Goal: Task Accomplishment & Management: Complete application form

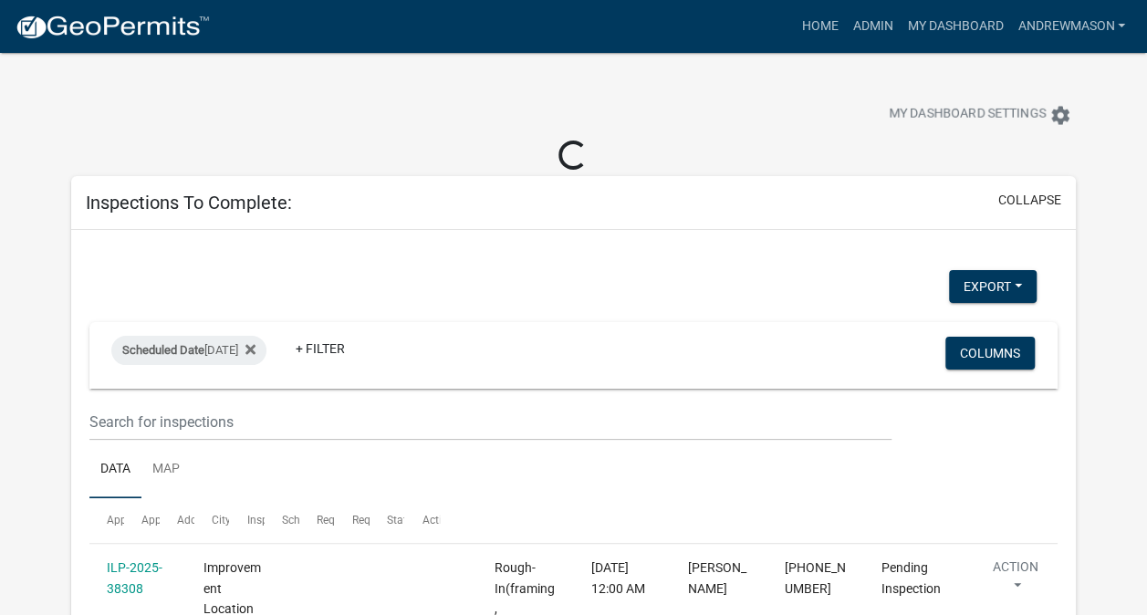
select select "3: 100"
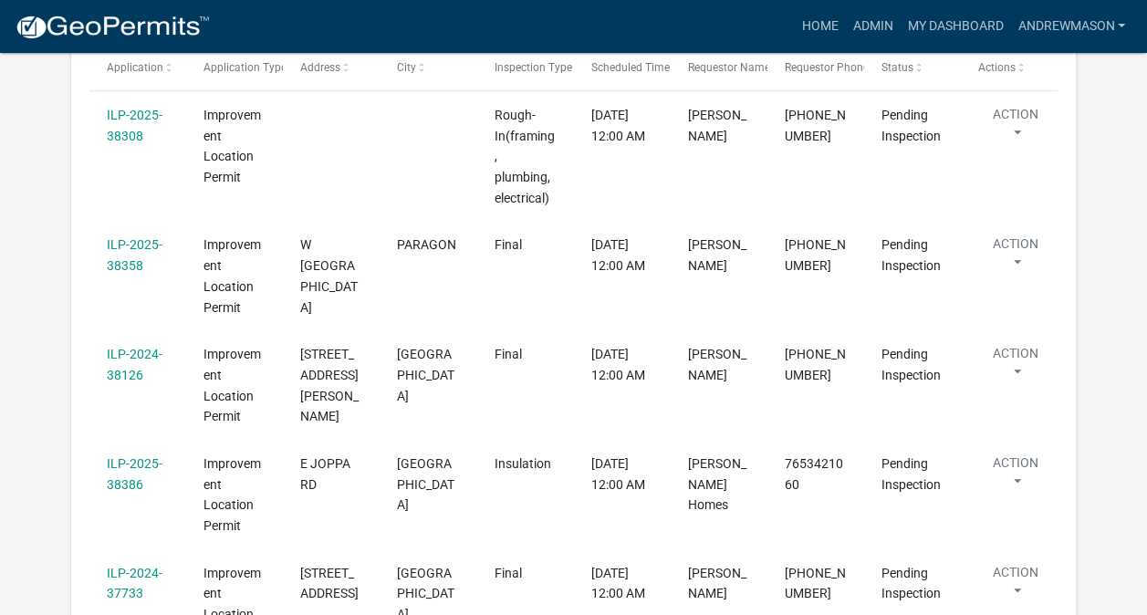
scroll to position [423, 0]
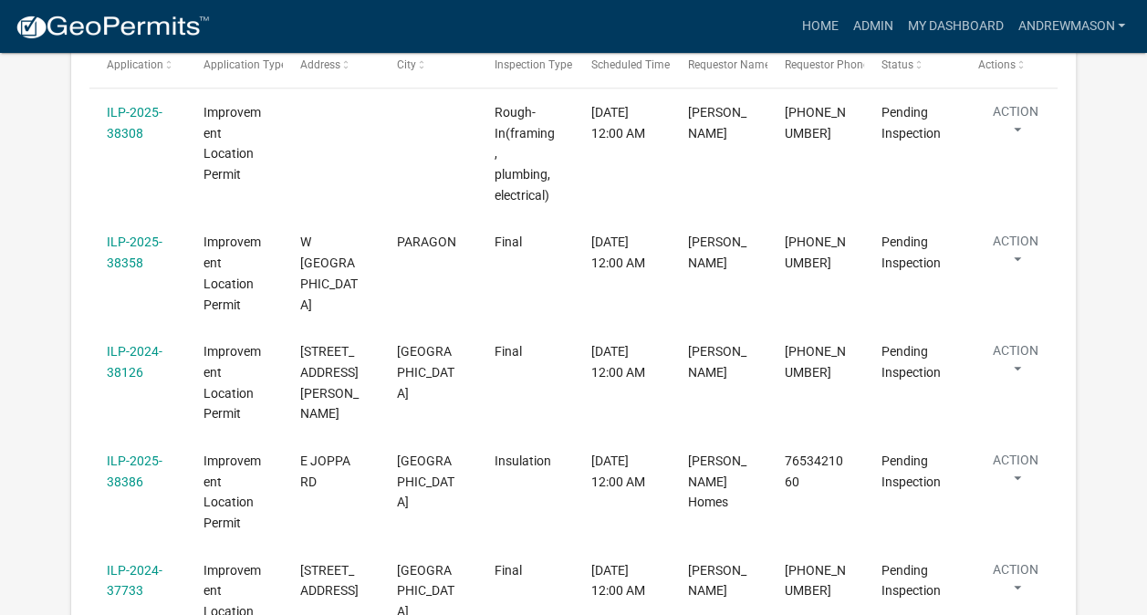
click at [131, 459] on link "ILP-2025-38386" at bounding box center [135, 471] width 56 height 36
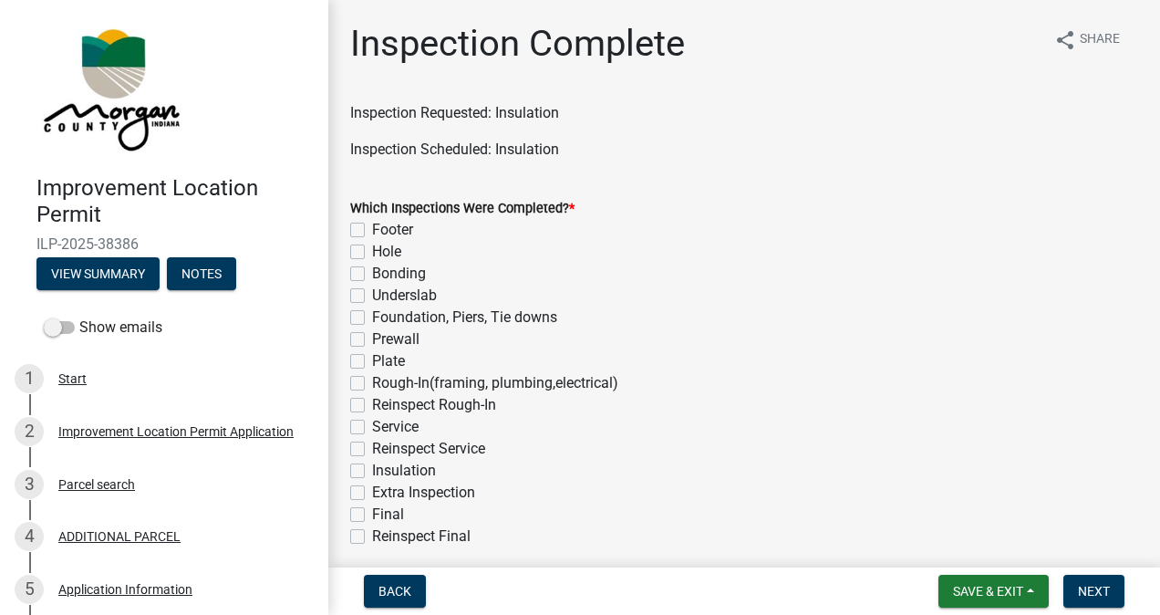
click at [372, 470] on label "Insulation" at bounding box center [404, 471] width 64 height 22
click at [372, 470] on input "Insulation" at bounding box center [378, 466] width 12 height 12
checkbox input "true"
checkbox input "false"
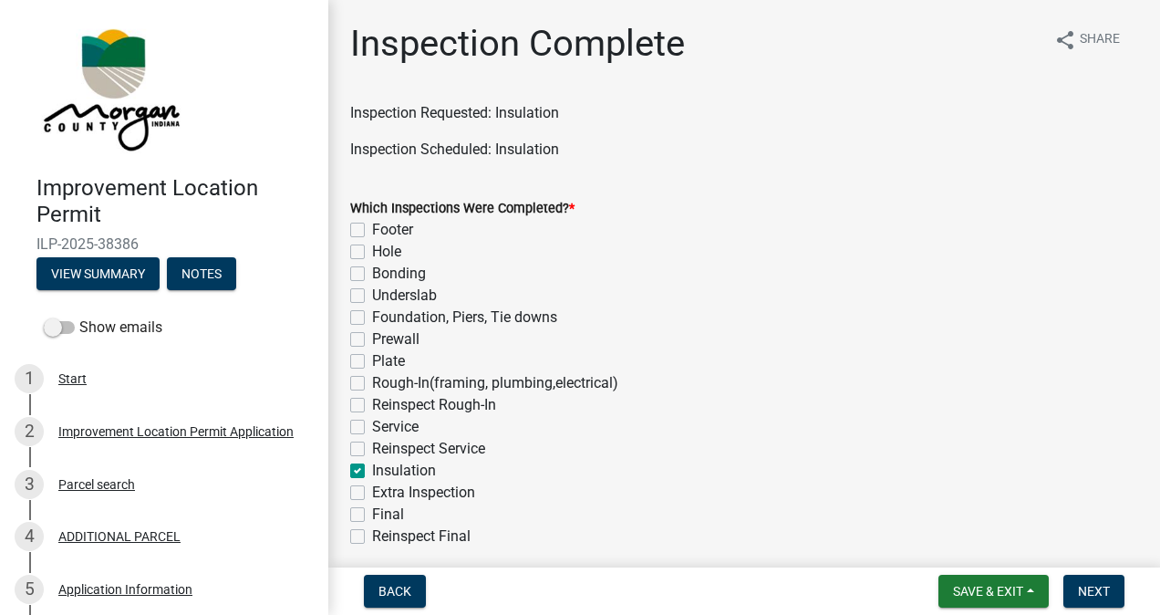
checkbox input "false"
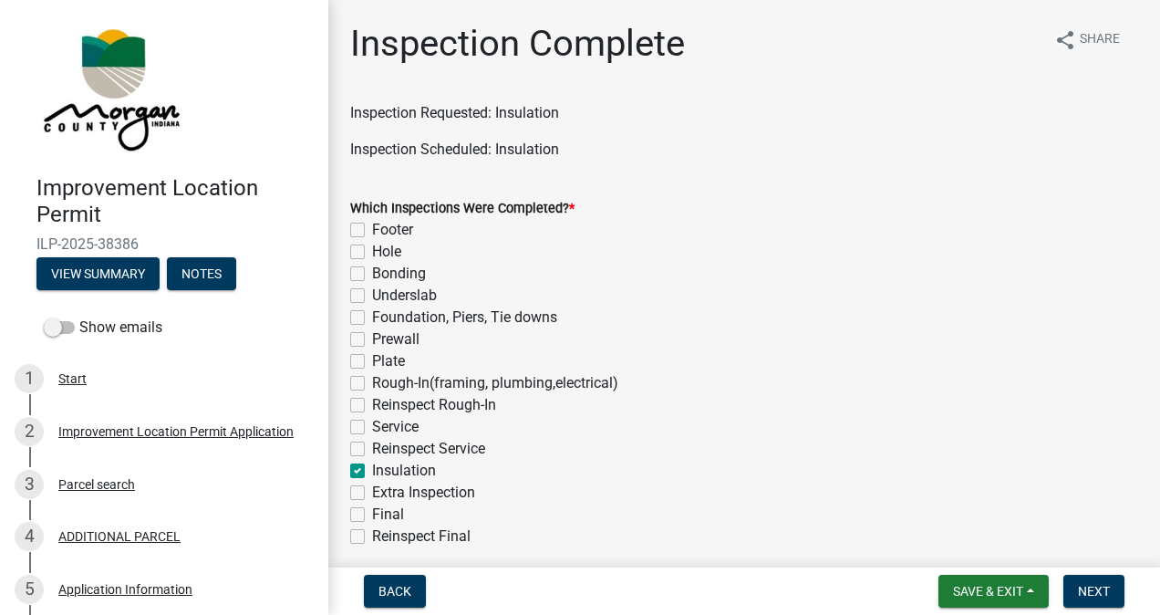
checkbox input "false"
checkbox input "true"
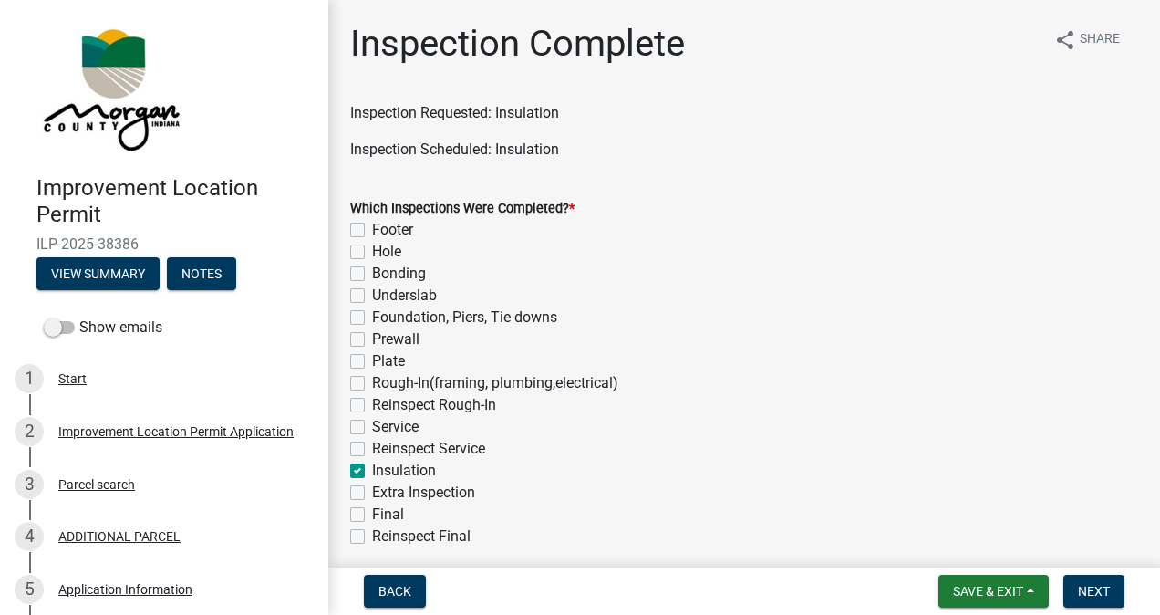
checkbox input "false"
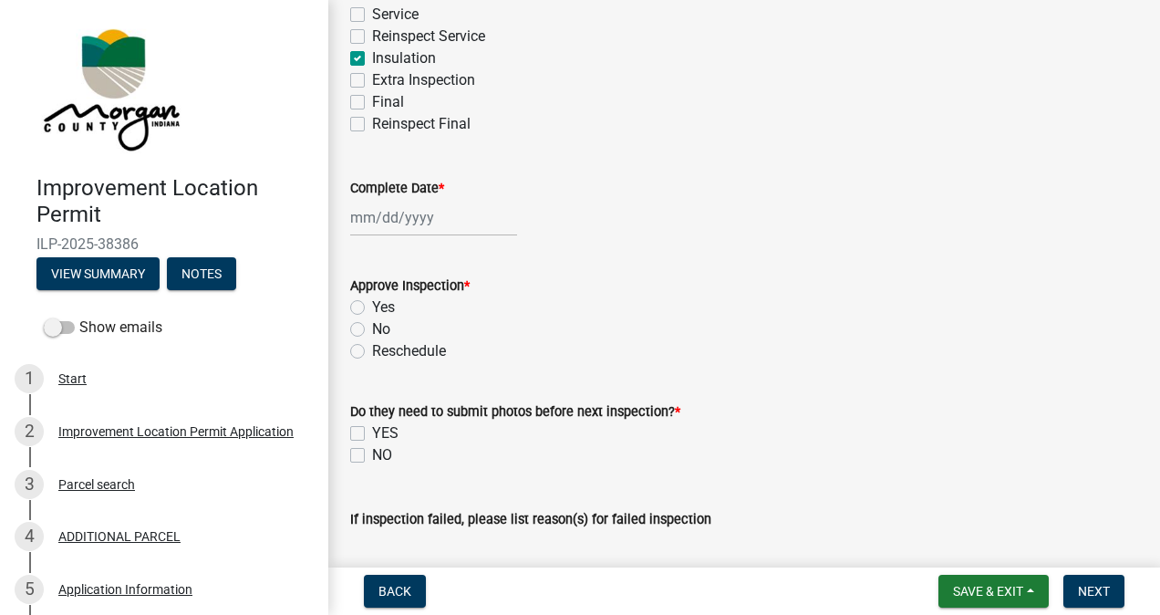
scroll to position [475, 0]
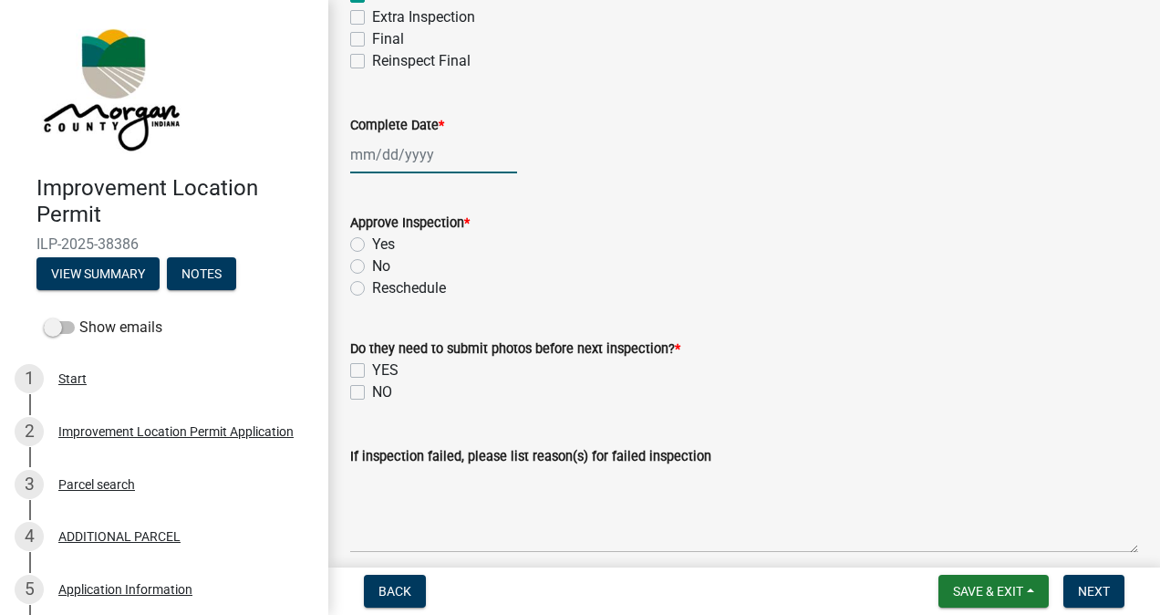
click at [419, 157] on div at bounding box center [433, 154] width 167 height 37
select select "9"
select select "2025"
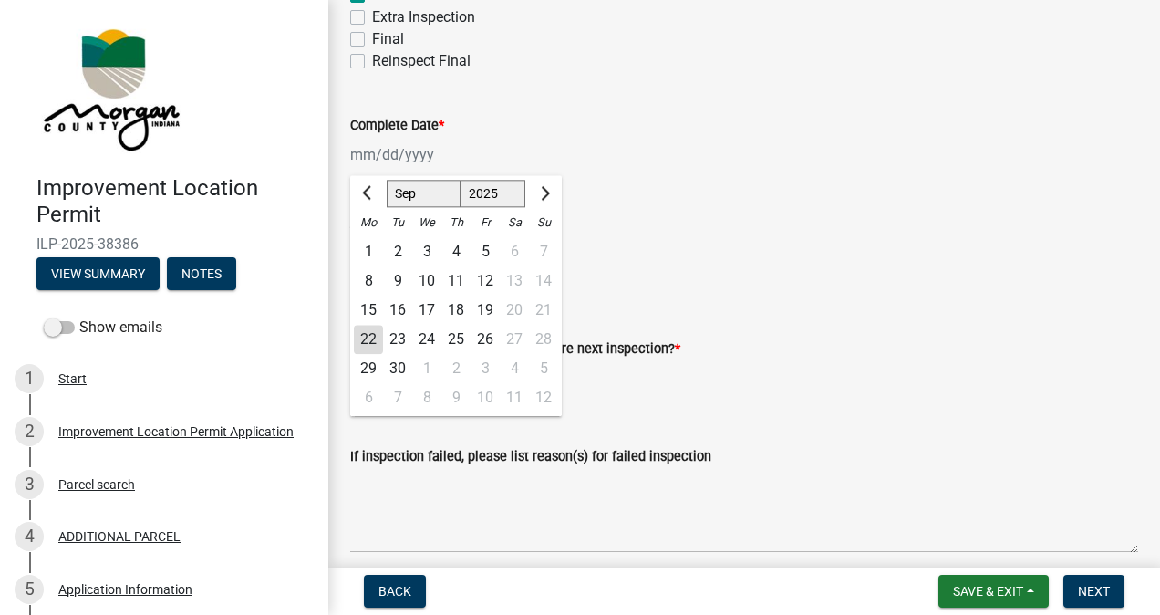
click at [374, 339] on div "22" at bounding box center [368, 339] width 29 height 29
type input "[DATE]"
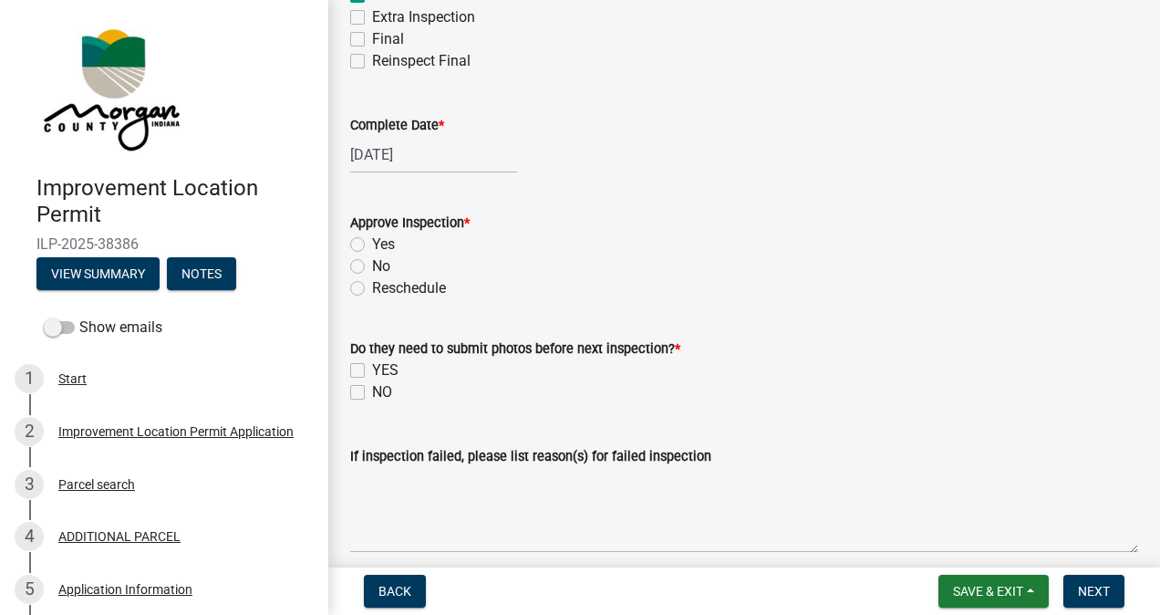
click at [372, 245] on label "Yes" at bounding box center [383, 245] width 23 height 22
click at [372, 245] on input "Yes" at bounding box center [378, 240] width 12 height 12
radio input "true"
click at [372, 391] on label "NO" at bounding box center [382, 392] width 20 height 22
click at [372, 391] on input "NO" at bounding box center [378, 387] width 12 height 12
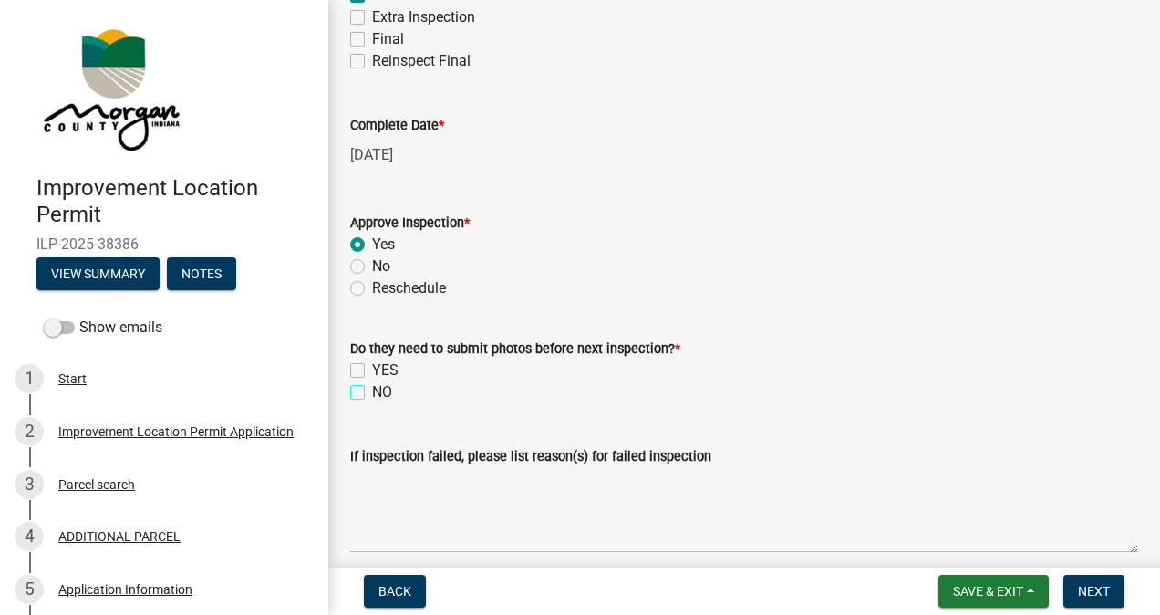
checkbox input "true"
checkbox input "false"
checkbox input "true"
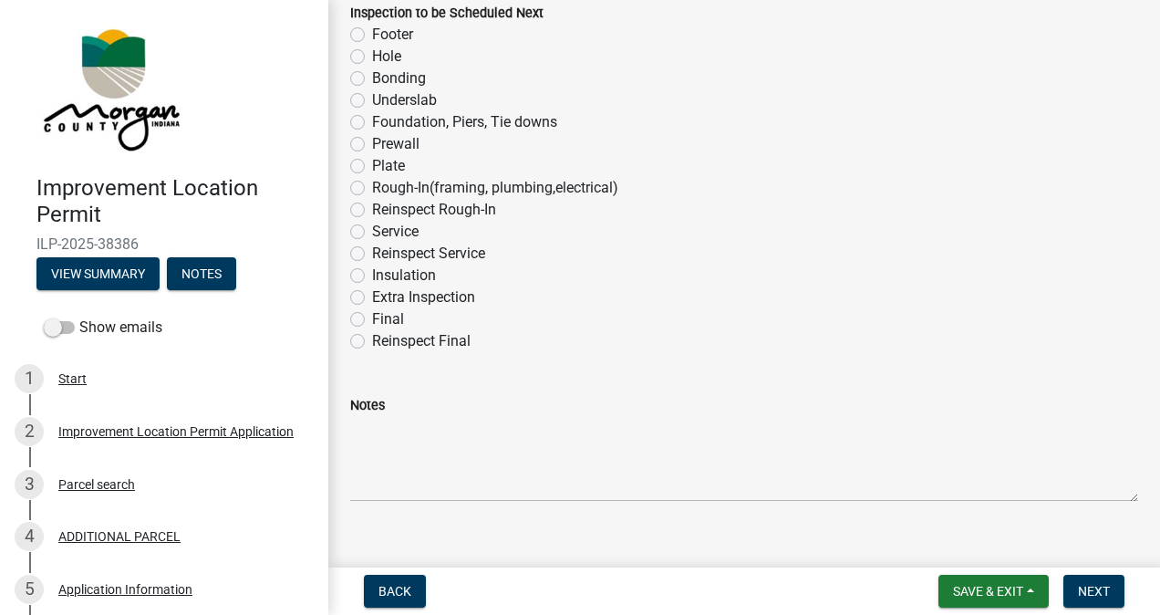
scroll to position [1224, 0]
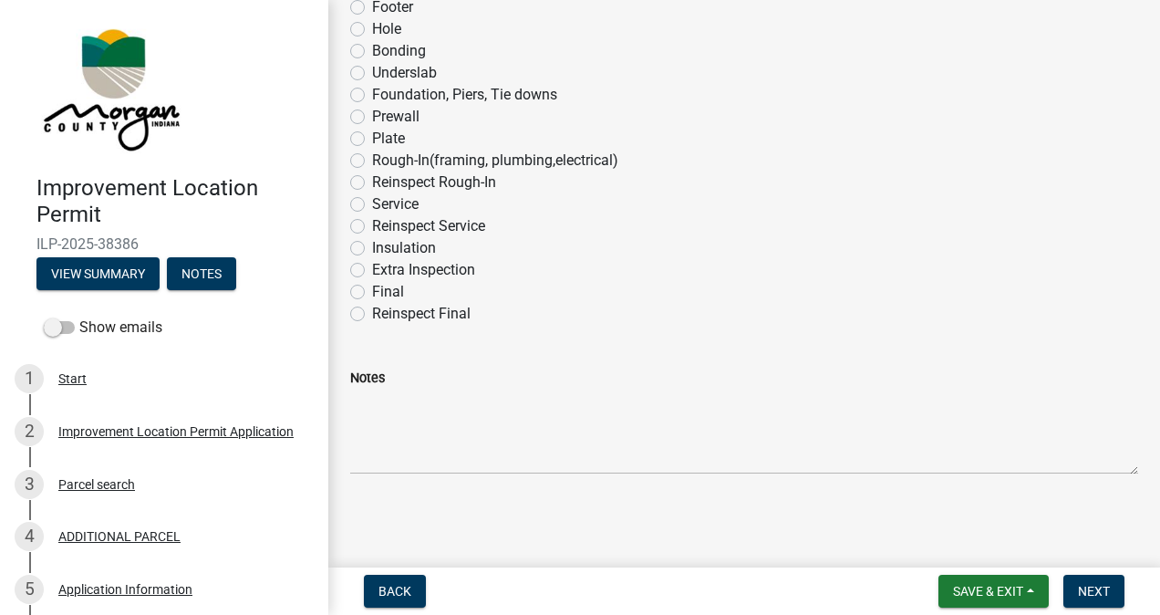
click at [372, 296] on label "Final" at bounding box center [388, 292] width 32 height 22
click at [372, 293] on input "Final" at bounding box center [378, 287] width 12 height 12
radio input "true"
click at [1085, 589] on span "Next" at bounding box center [1094, 591] width 32 height 15
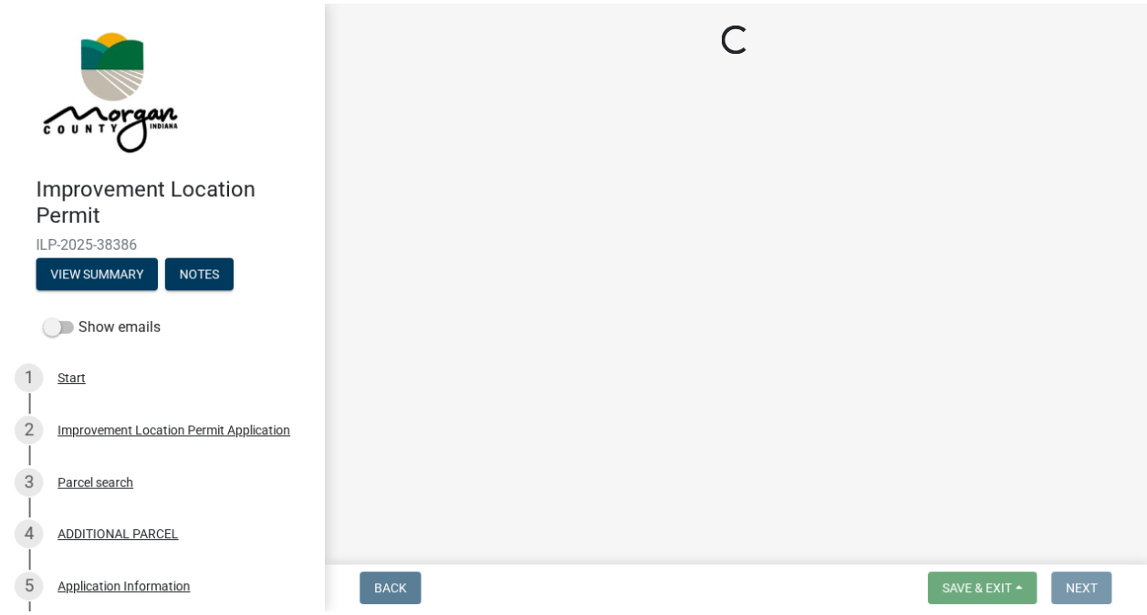
scroll to position [0, 0]
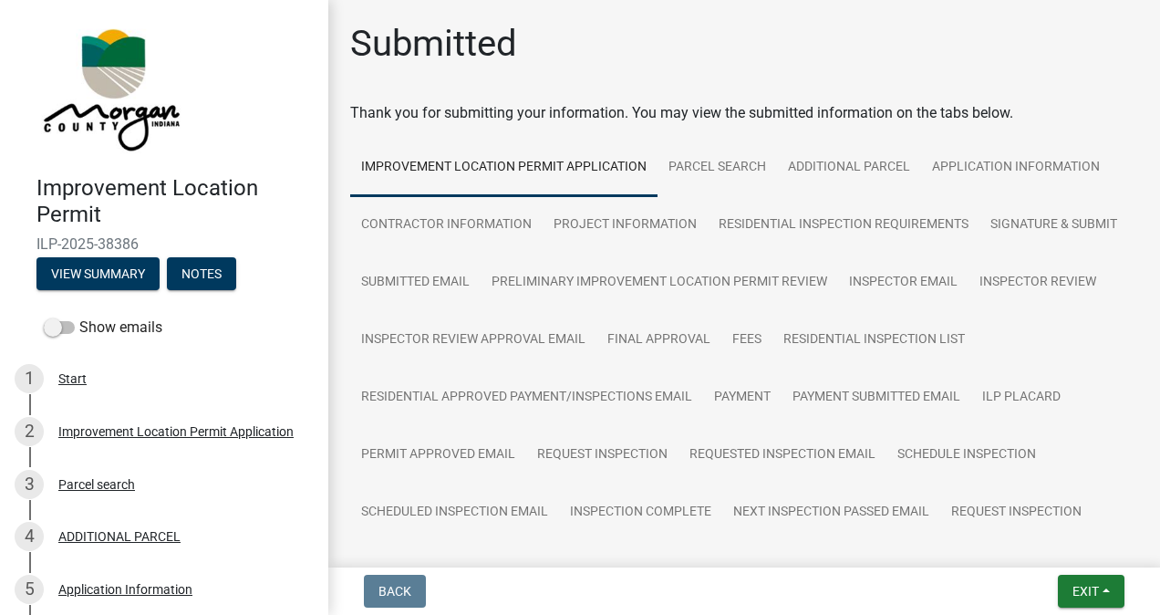
click at [1146, 605] on nav "Back Exit Save Save & Exit" at bounding box center [744, 590] width 832 height 47
click at [1079, 587] on span "Exit" at bounding box center [1086, 591] width 26 height 15
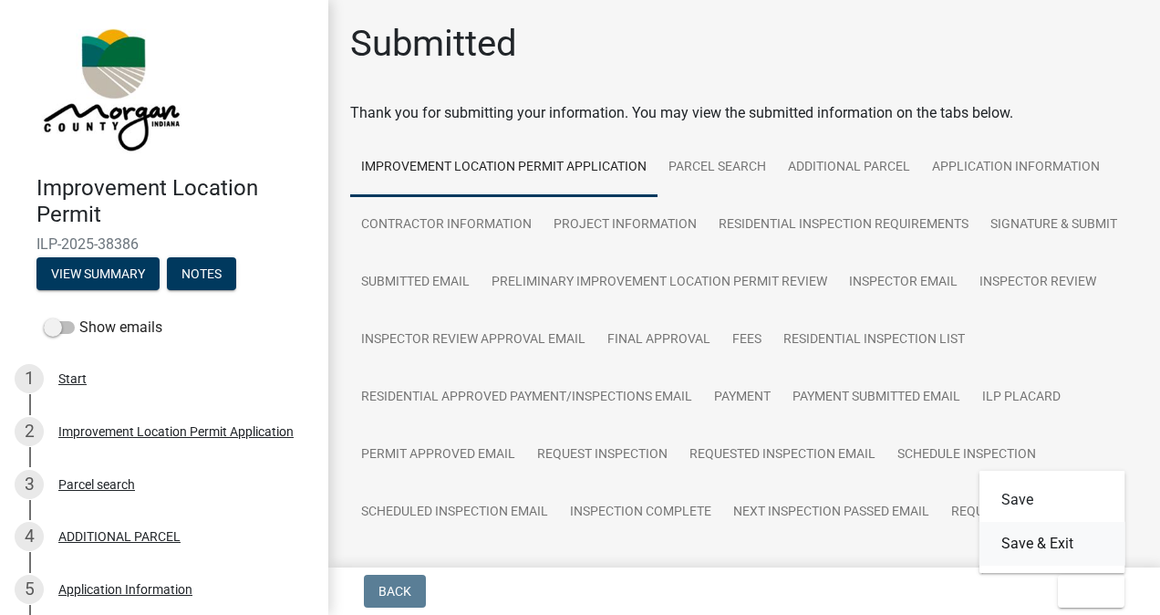
click at [1032, 547] on button "Save & Exit" at bounding box center [1053, 544] width 146 height 44
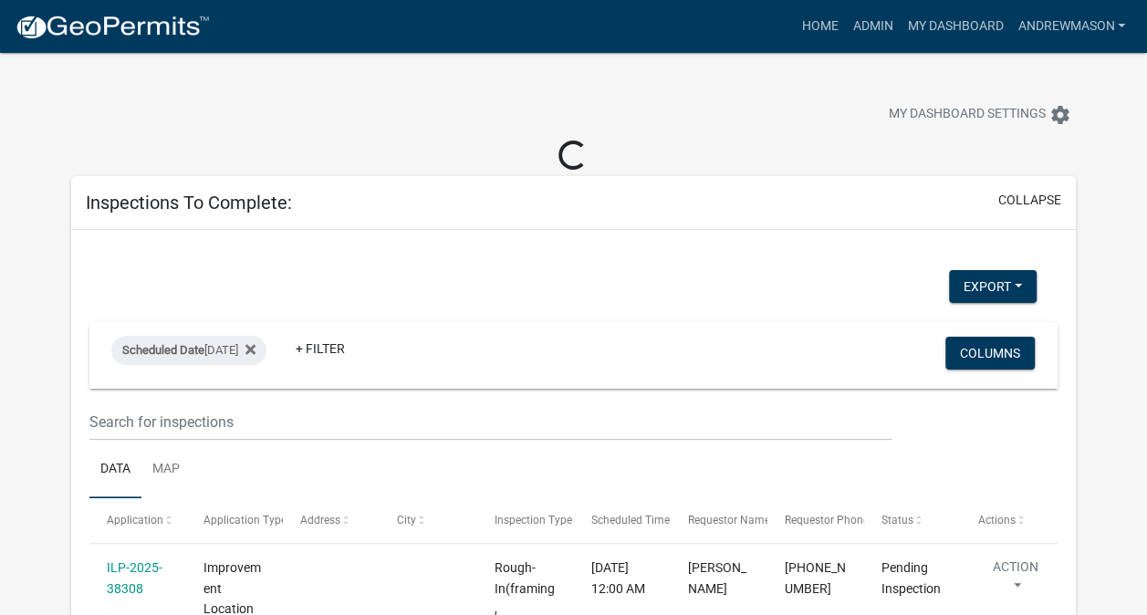
select select "3: 100"
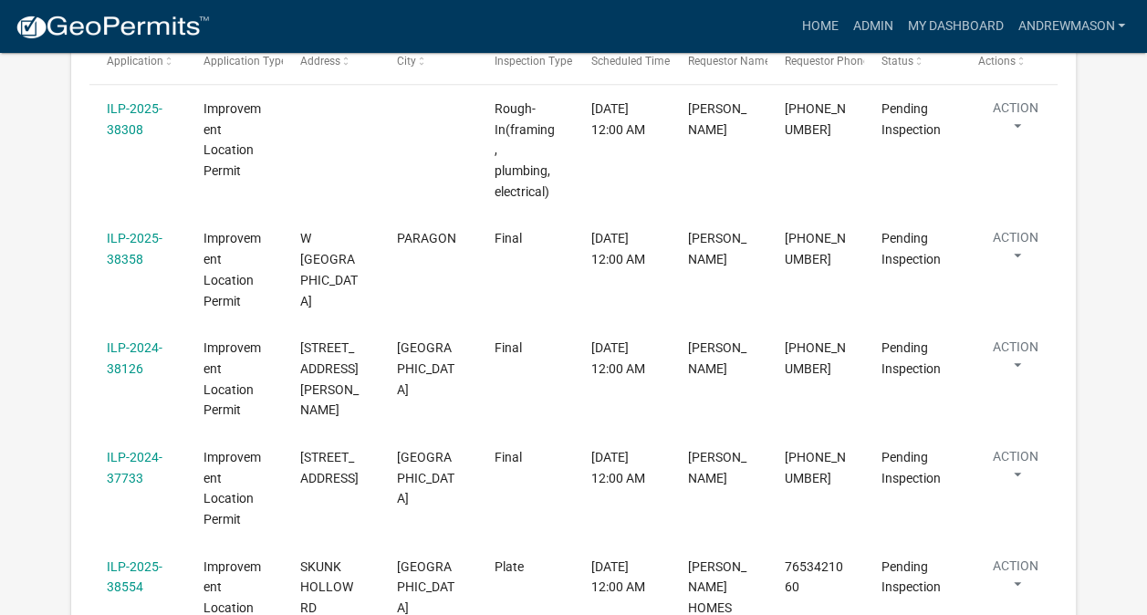
scroll to position [429, 0]
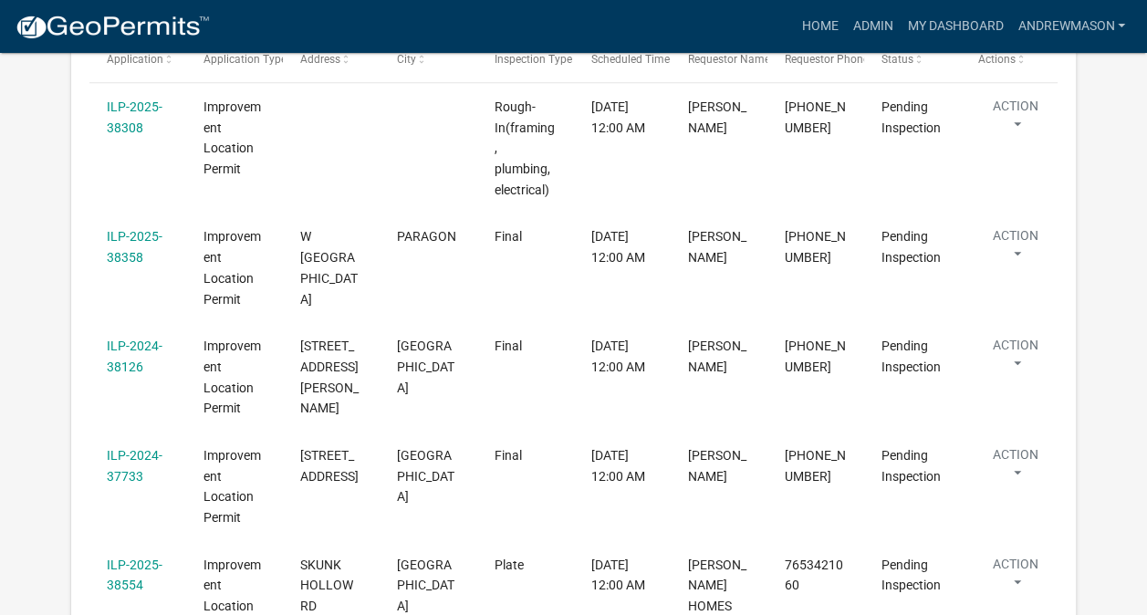
click at [133, 448] on link "ILP-2024-37733" at bounding box center [135, 466] width 56 height 36
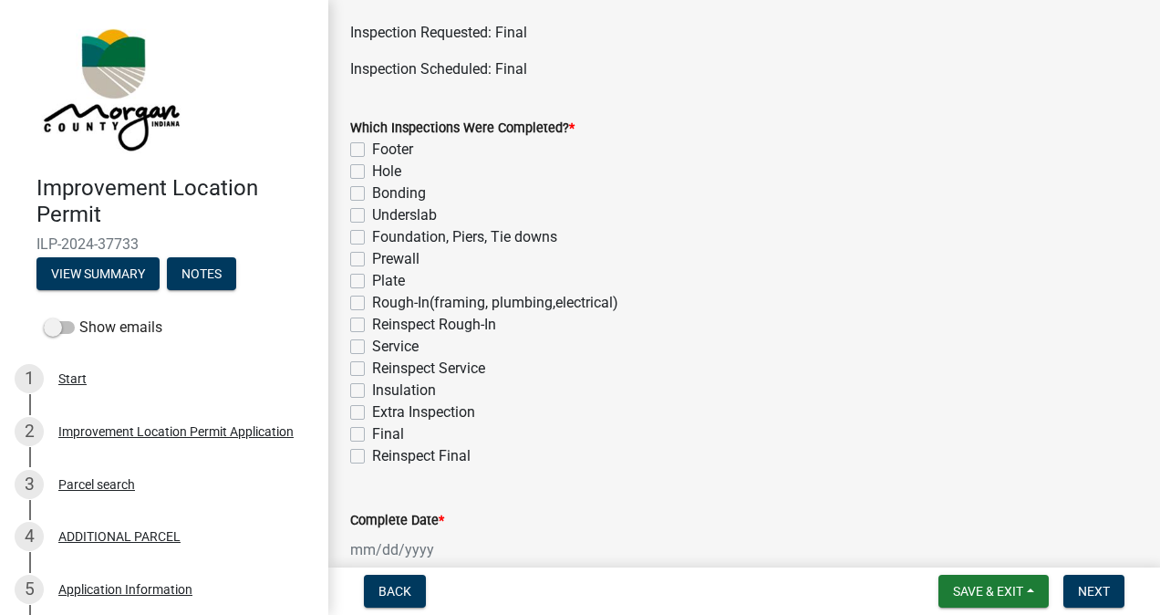
scroll to position [80, 0]
click at [372, 433] on label "Final" at bounding box center [388, 434] width 32 height 22
click at [372, 433] on input "Final" at bounding box center [378, 429] width 12 height 12
checkbox input "true"
checkbox input "false"
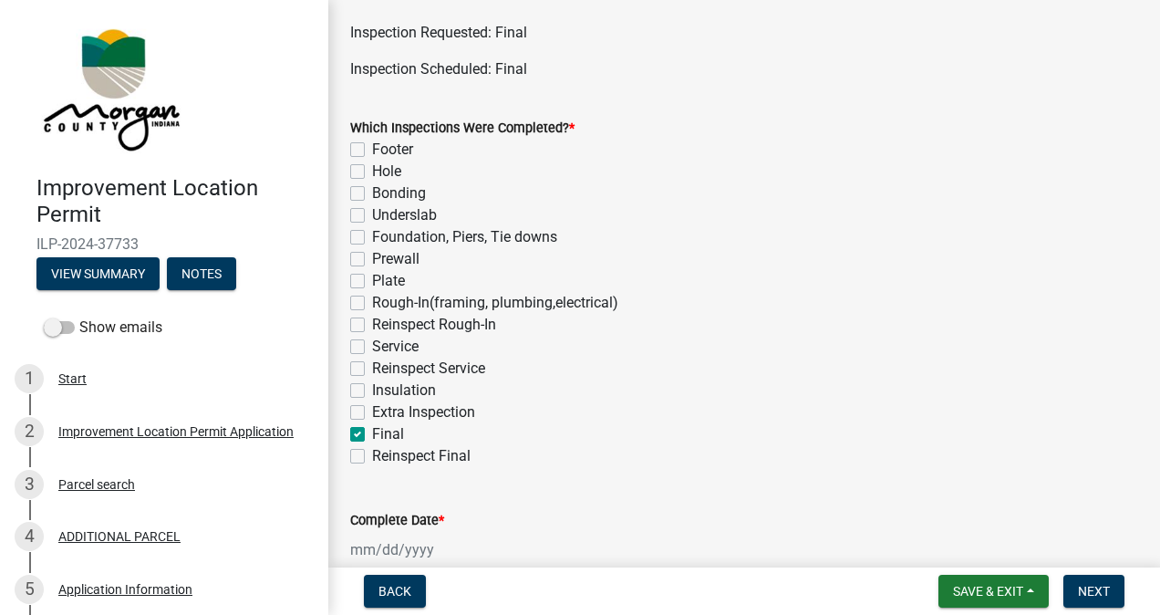
checkbox input "false"
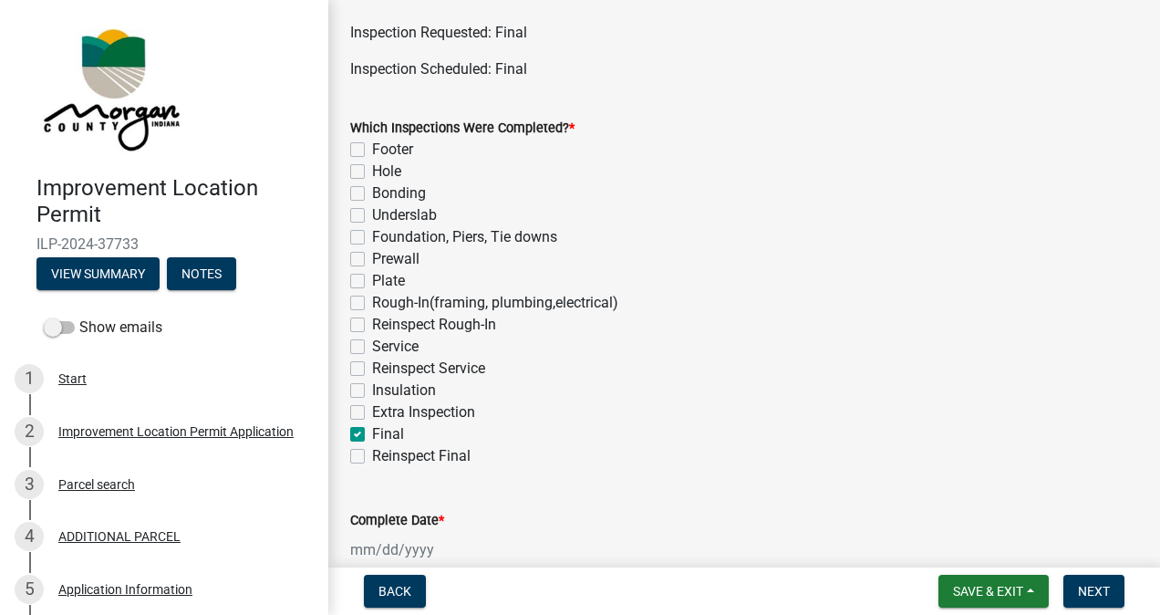
checkbox input "false"
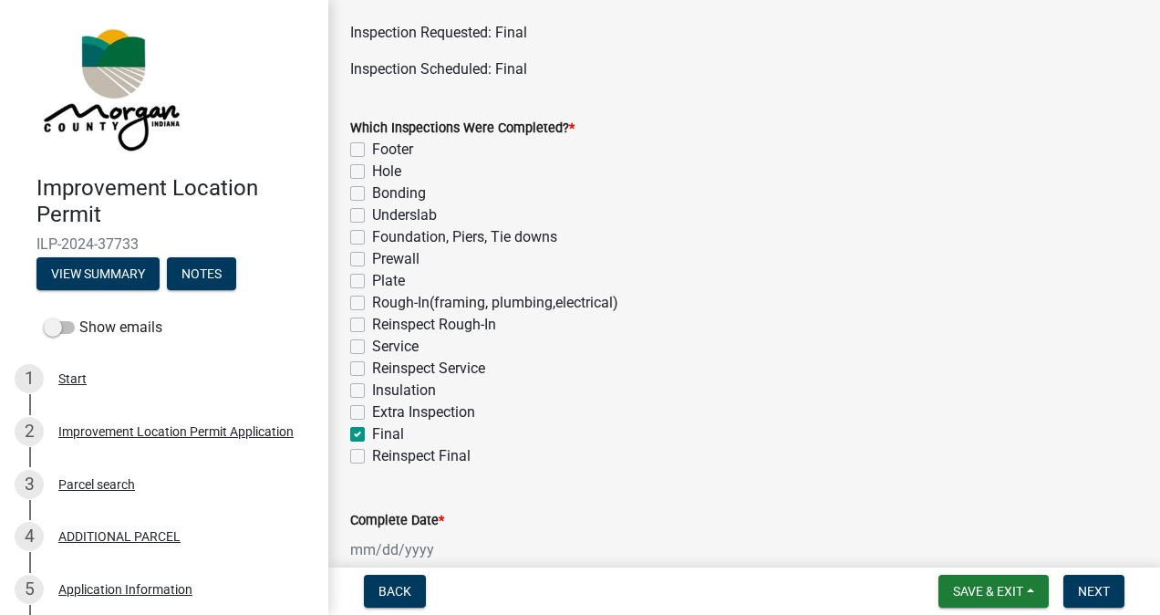
checkbox input "false"
checkbox input "true"
checkbox input "false"
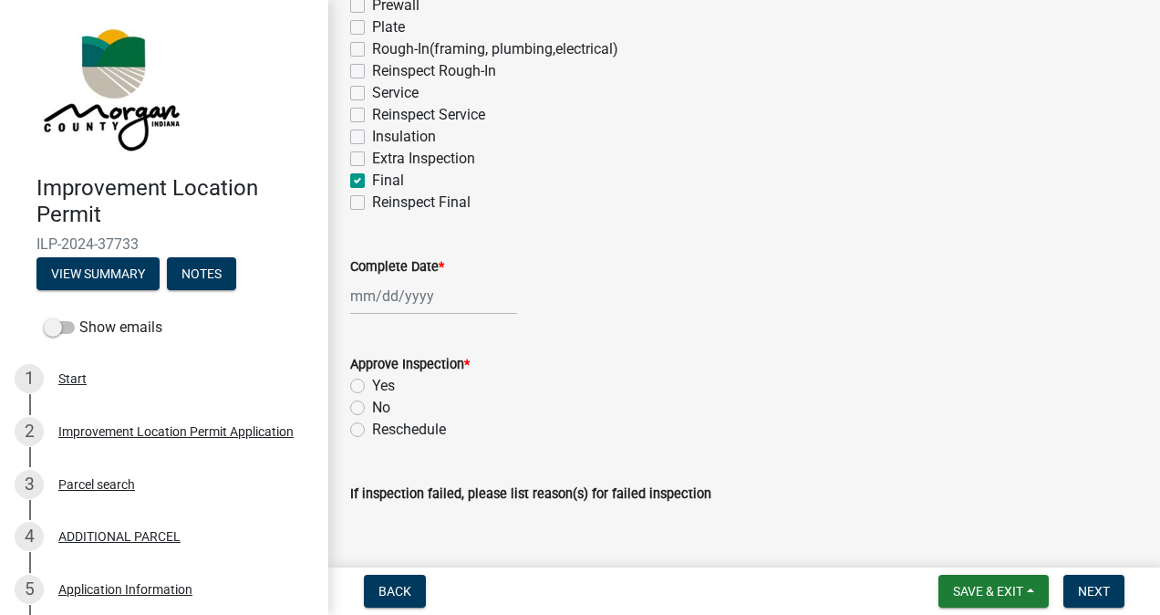
scroll to position [357, 0]
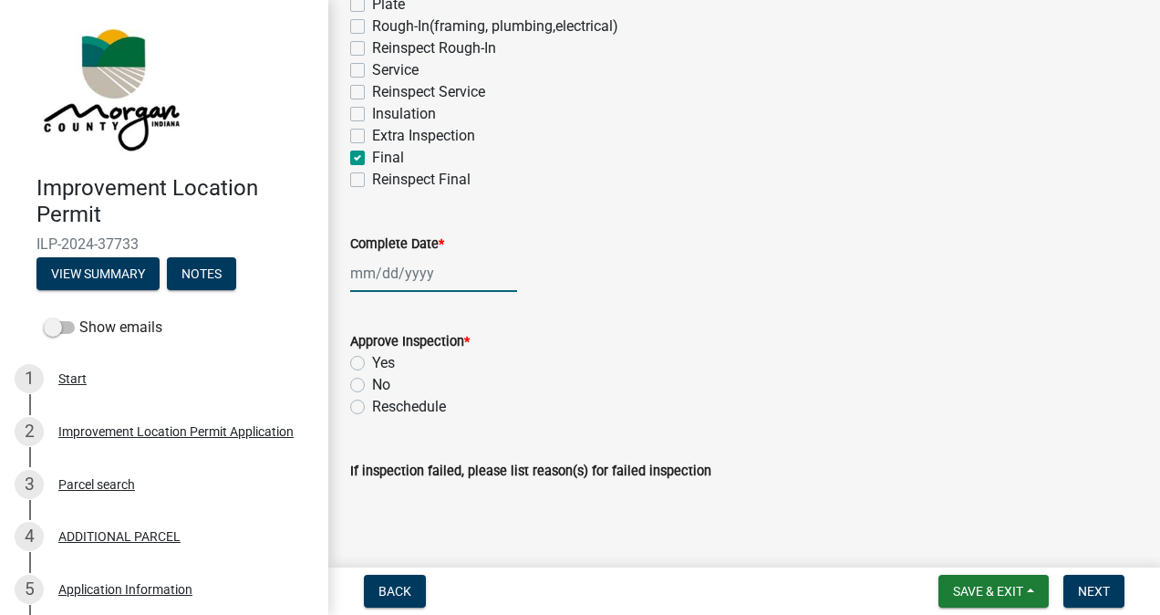
click at [419, 276] on div at bounding box center [433, 273] width 167 height 37
select select "9"
select select "2025"
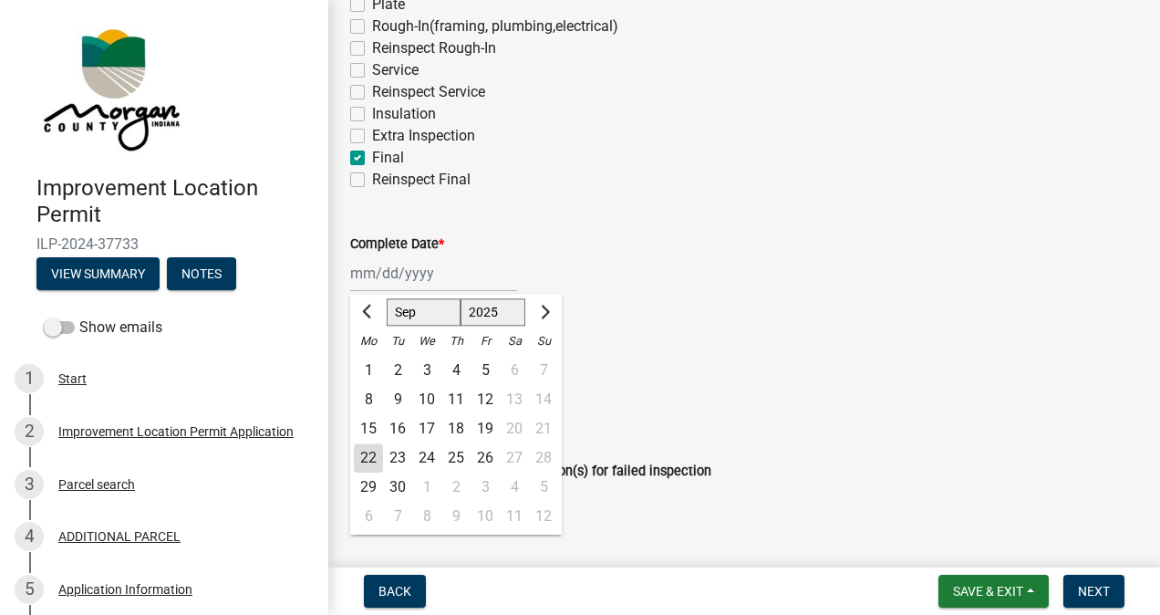
click at [370, 457] on div "22" at bounding box center [368, 457] width 29 height 29
type input "[DATE]"
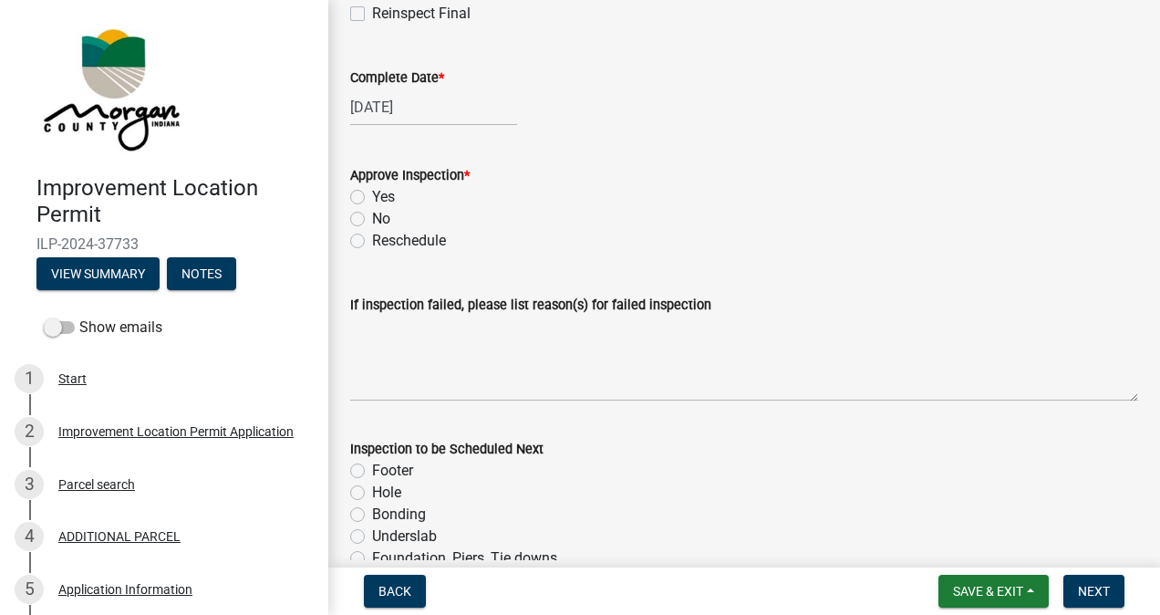
scroll to position [524, 0]
click at [372, 197] on label "Yes" at bounding box center [383, 196] width 23 height 22
click at [372, 197] on input "Yes" at bounding box center [378, 191] width 12 height 12
radio input "true"
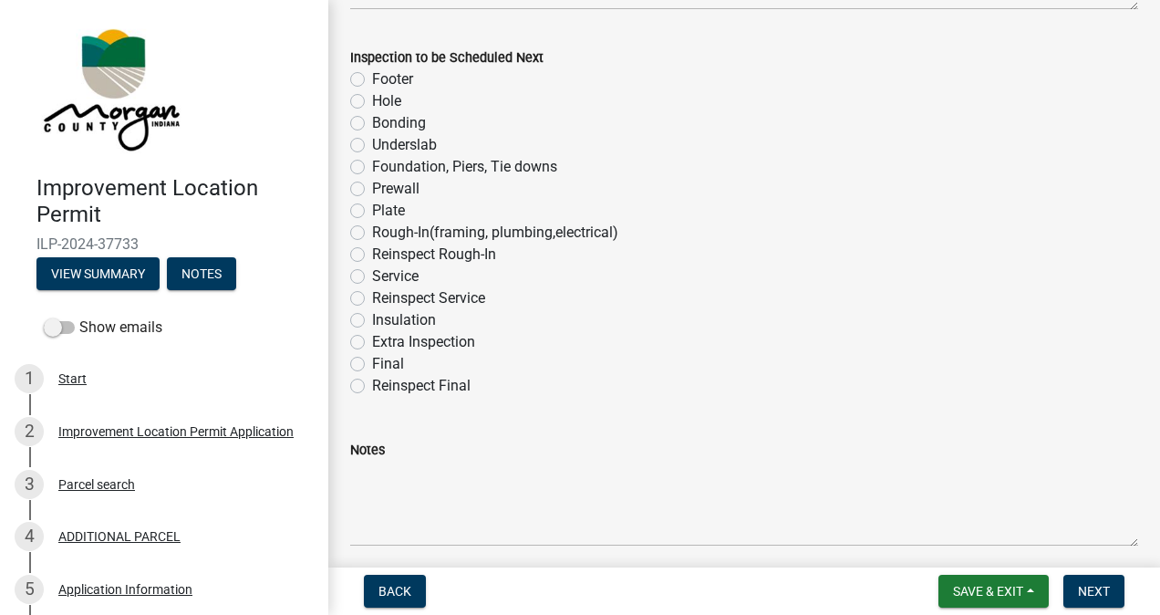
scroll to position [986, 0]
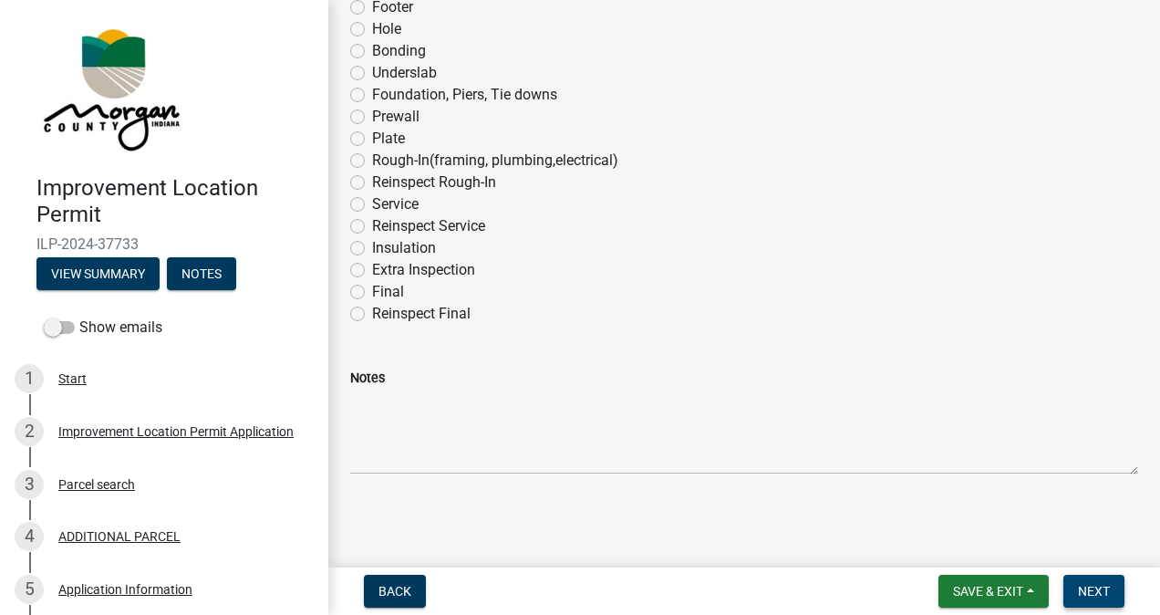
click at [1084, 588] on span "Next" at bounding box center [1094, 591] width 32 height 15
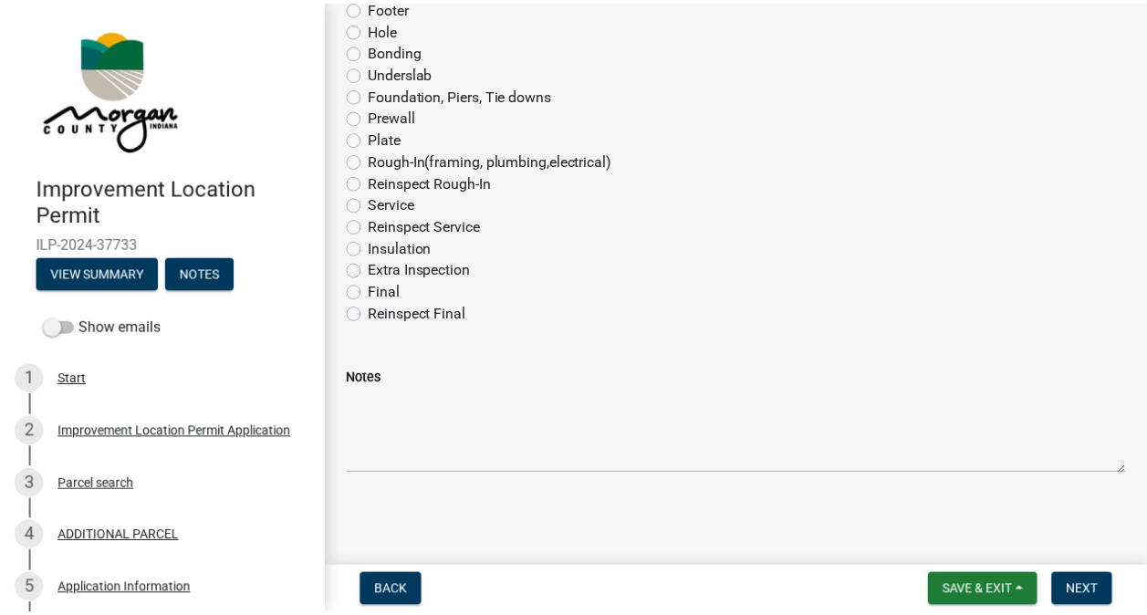
scroll to position [0, 0]
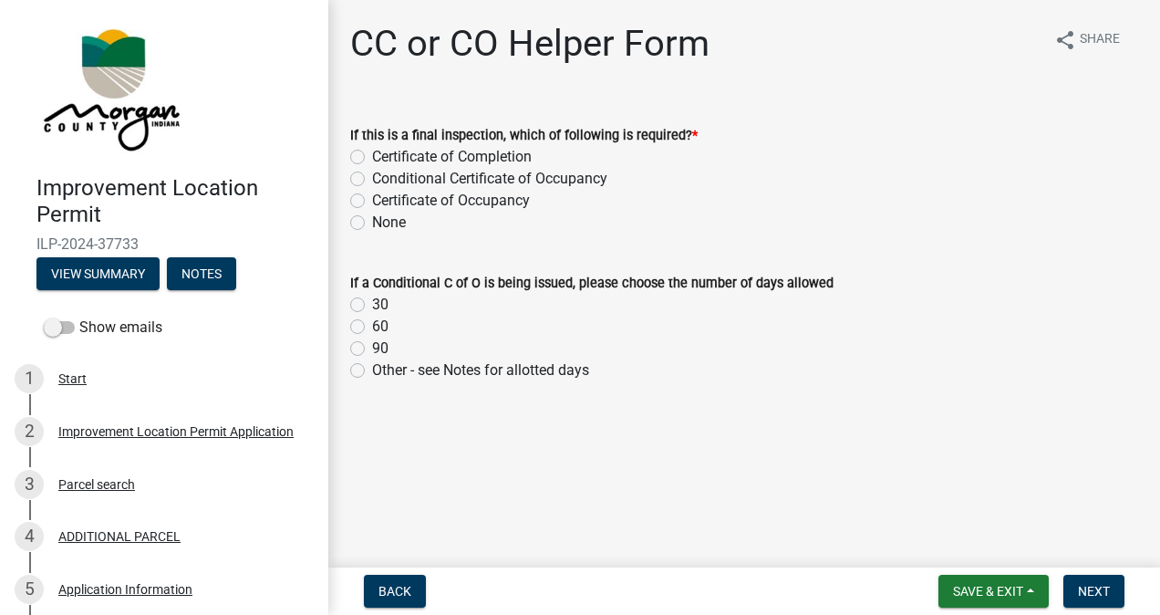
click at [372, 201] on label "Certificate of Occupancy" at bounding box center [451, 201] width 158 height 22
click at [372, 201] on input "Certificate of Occupancy" at bounding box center [378, 196] width 12 height 12
radio input "true"
click at [1082, 584] on span "Next" at bounding box center [1094, 591] width 32 height 15
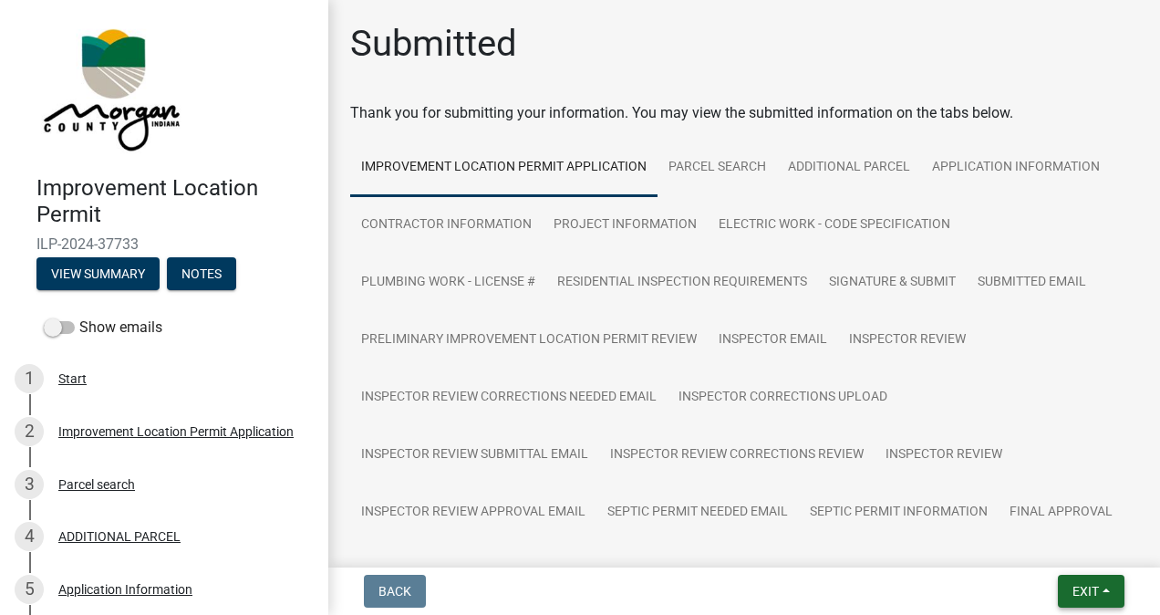
click at [1073, 587] on span "Exit" at bounding box center [1086, 591] width 26 height 15
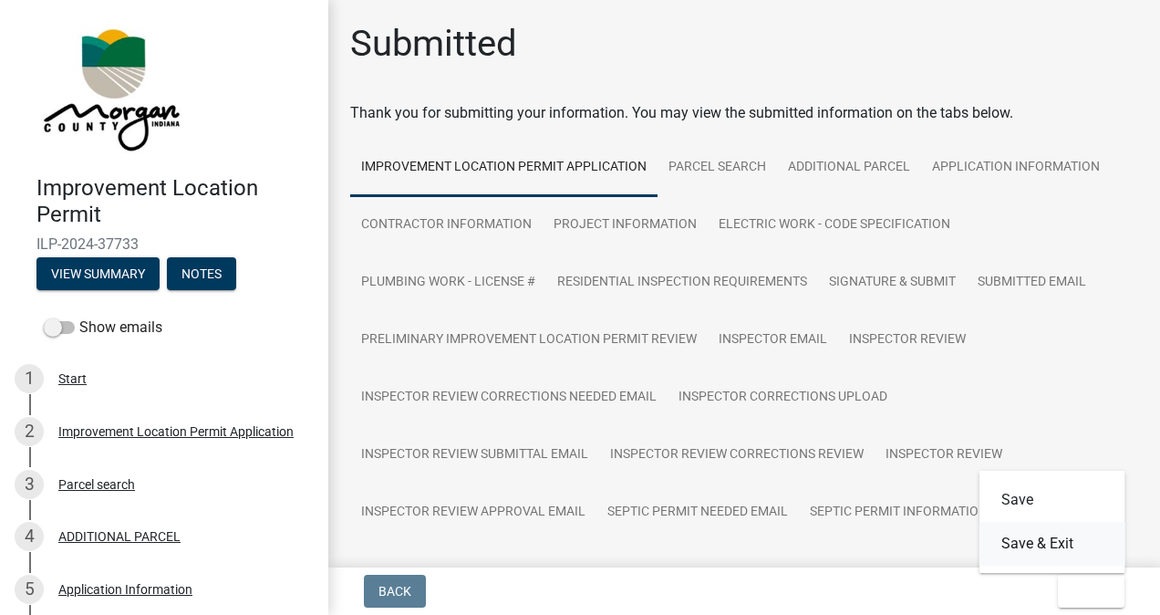
click at [1037, 543] on button "Save & Exit" at bounding box center [1053, 544] width 146 height 44
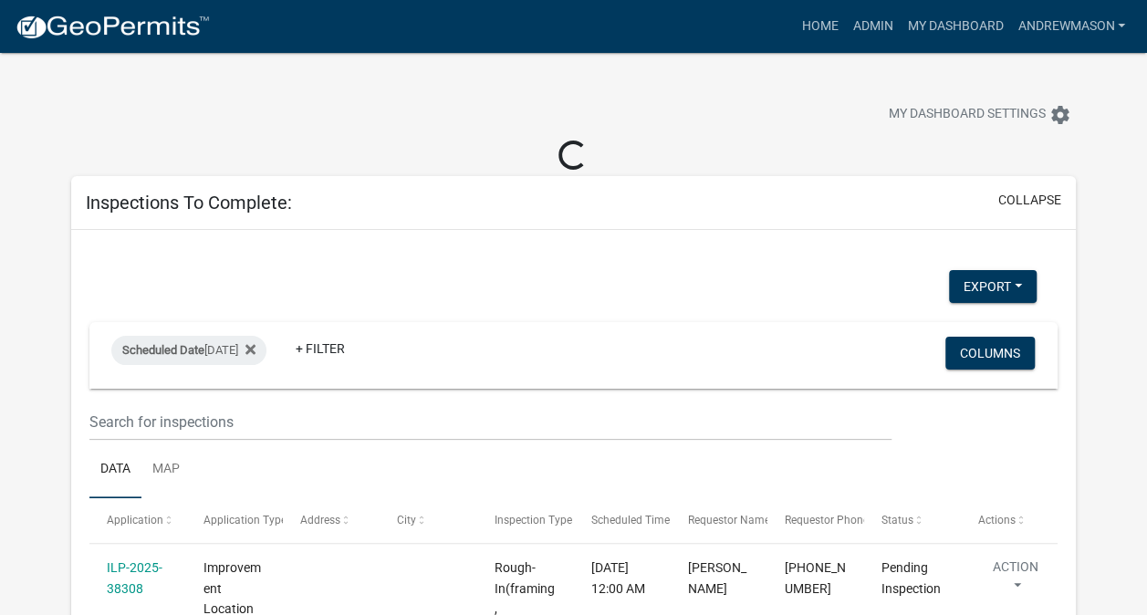
select select "3: 100"
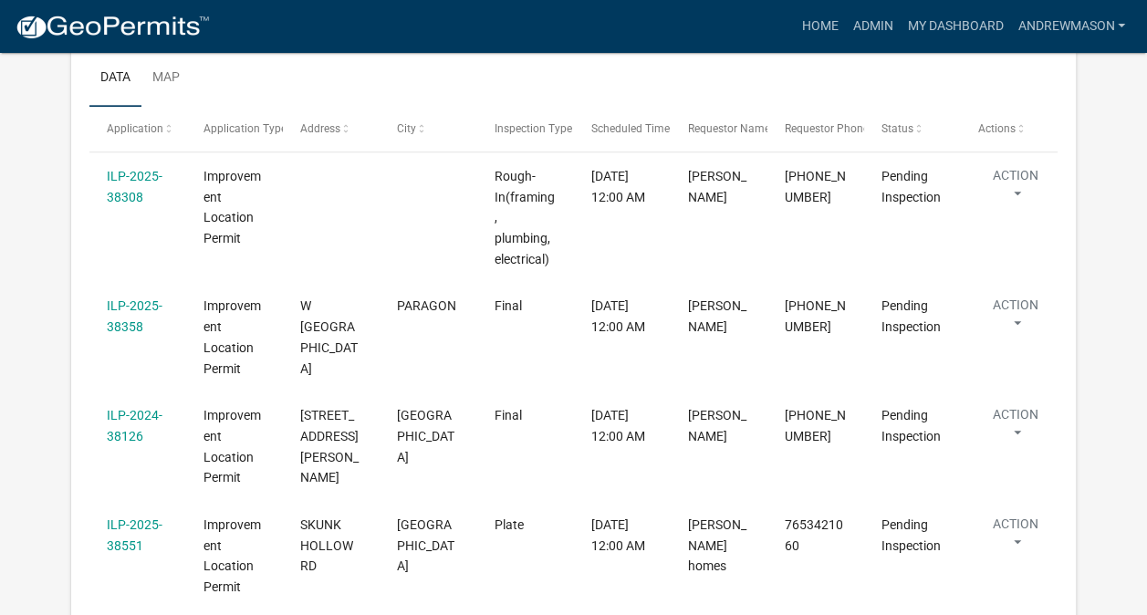
scroll to position [369, 0]
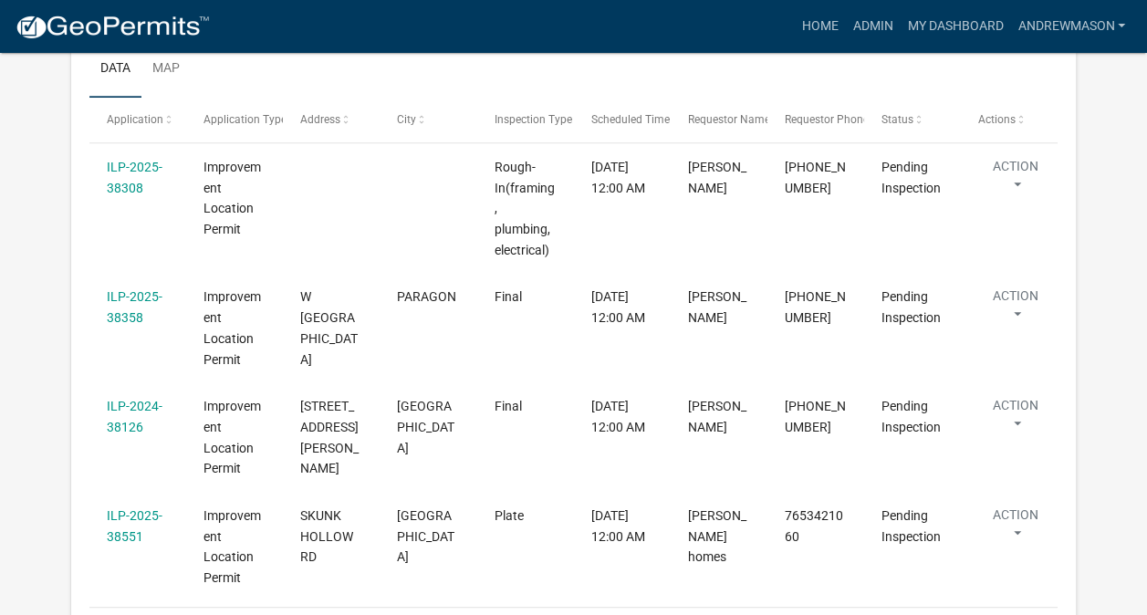
click at [142, 400] on link "ILP-2024-38126" at bounding box center [135, 417] width 56 height 36
